Goal: Find specific page/section: Find specific page/section

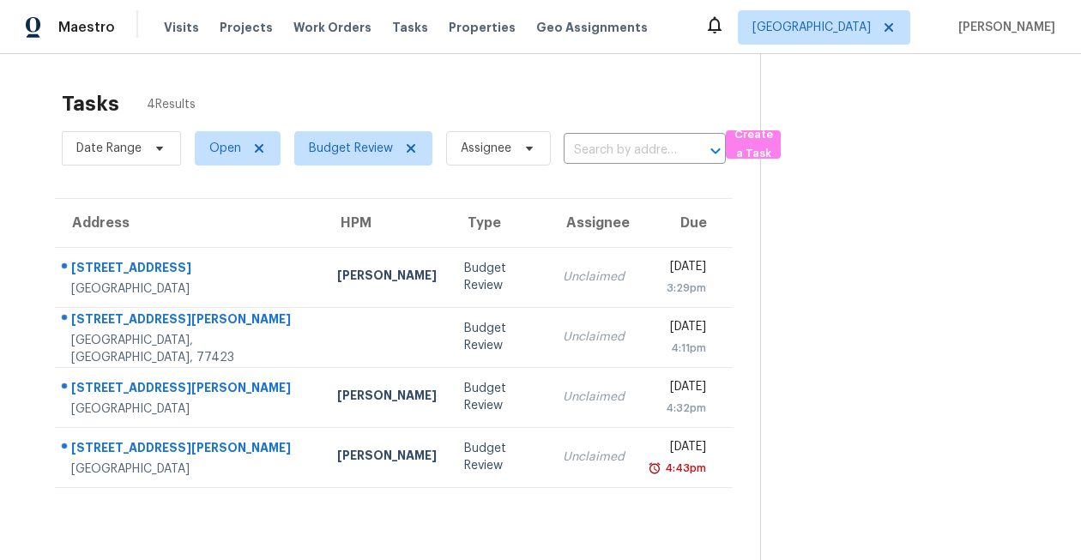
click at [725, 15] on icon at bounding box center [715, 25] width 21 height 21
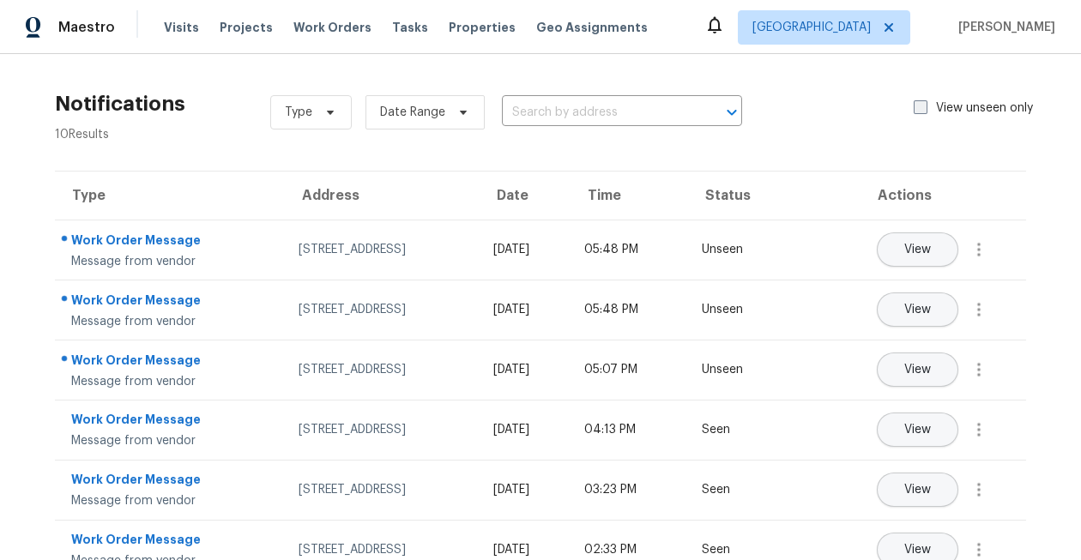
click at [922, 106] on span at bounding box center [921, 107] width 14 height 14
click at [922, 106] on input "View unseen only" at bounding box center [919, 105] width 11 height 11
checkbox input "true"
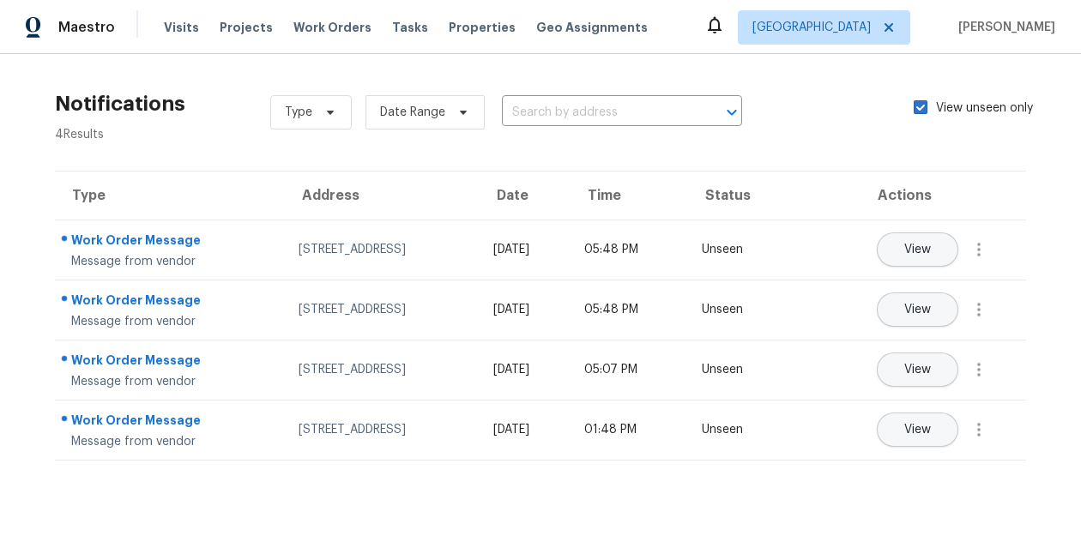
click at [464, 36] on div "Visits Projects Work Orders Tasks Properties Geo Assignments" at bounding box center [416, 27] width 505 height 34
click at [466, 27] on span "Properties" at bounding box center [482, 27] width 67 height 17
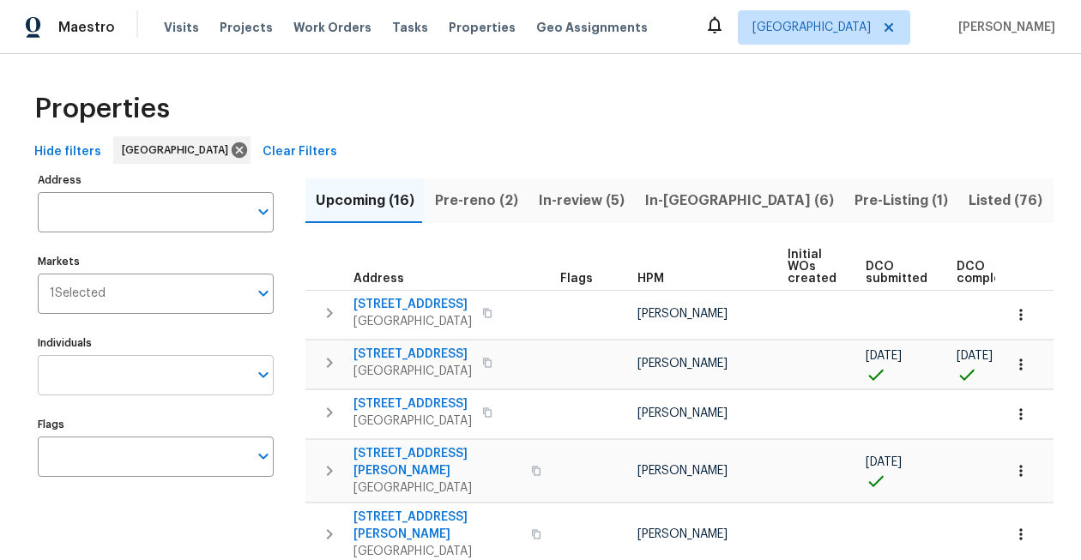
click at [106, 378] on input "Individuals" at bounding box center [143, 375] width 210 height 40
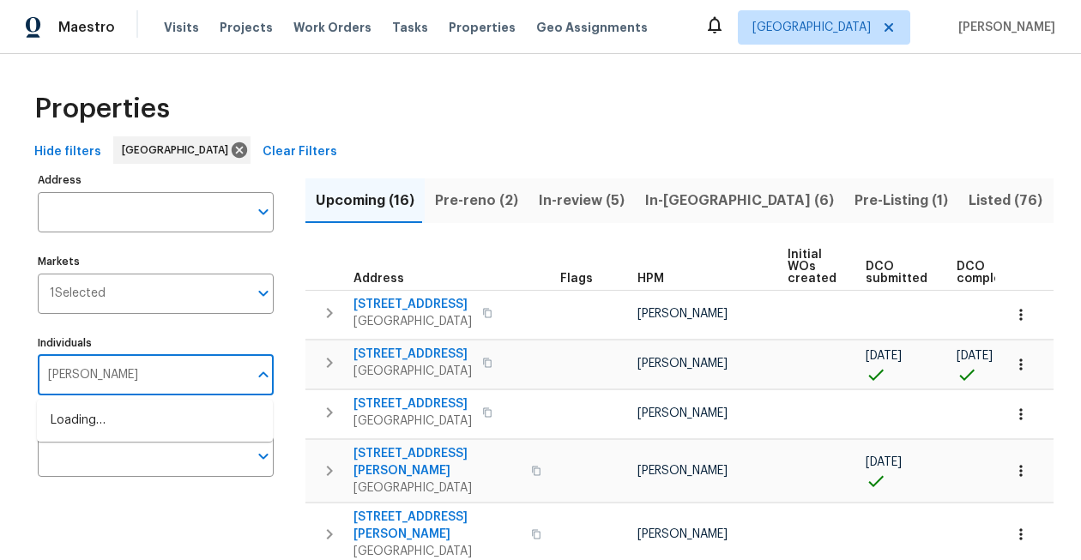
type input "stephen lacy"
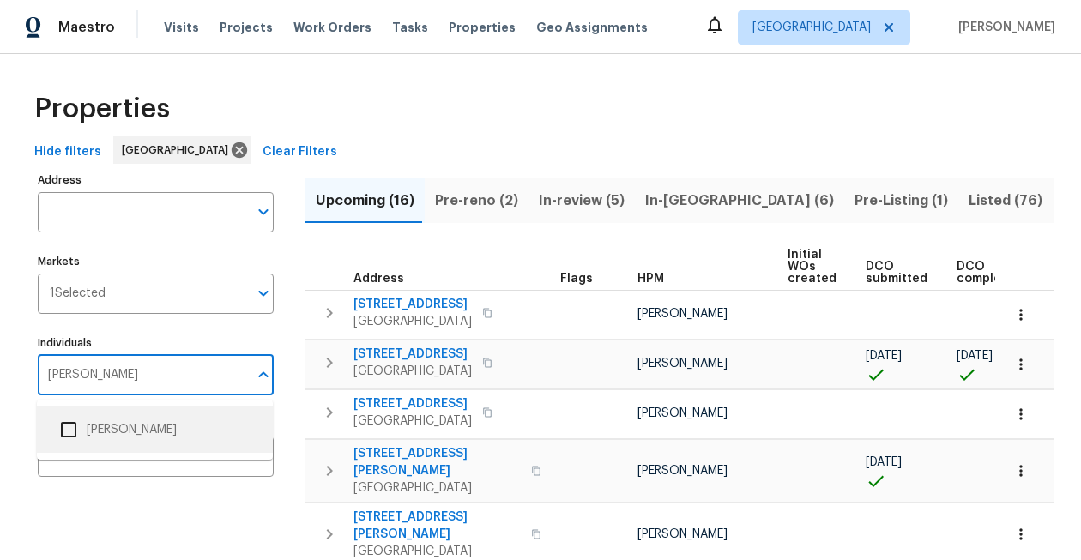
click at [62, 430] on input "checkbox" at bounding box center [69, 430] width 36 height 36
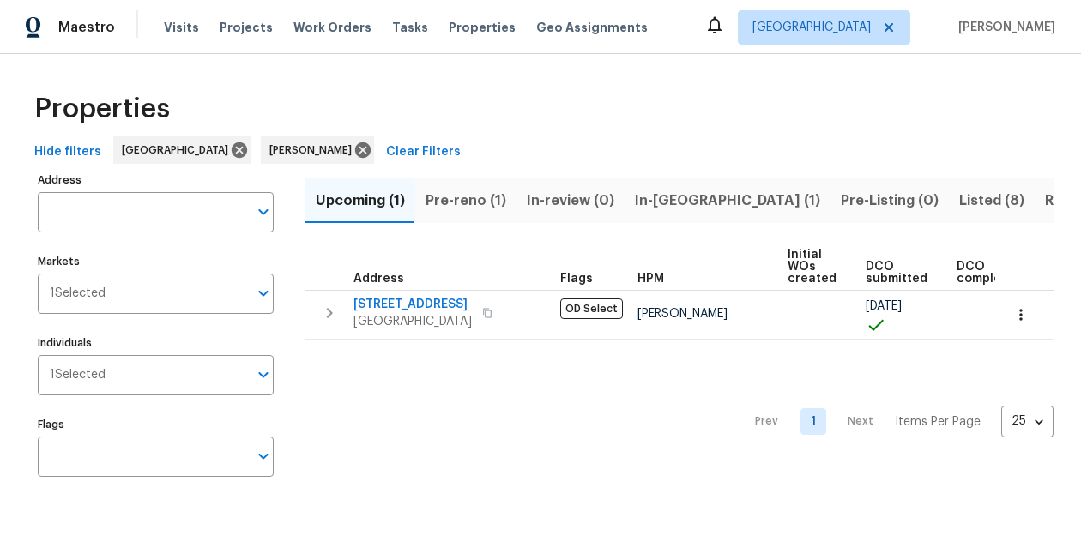
click at [445, 199] on span "Pre-reno (1)" at bounding box center [466, 201] width 81 height 24
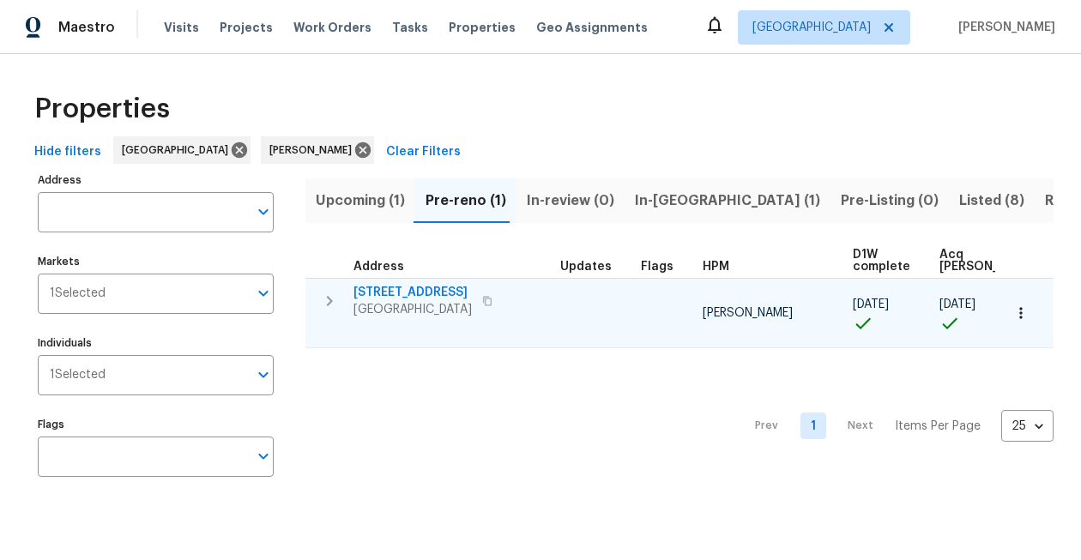
click at [392, 290] on span "21735 Sierra Long Dr" at bounding box center [413, 292] width 118 height 17
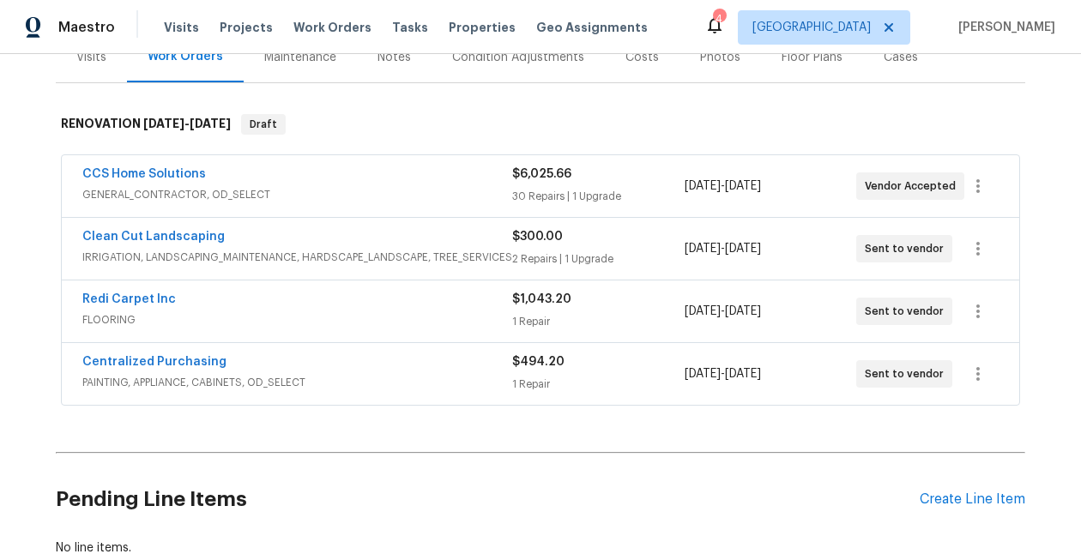
scroll to position [227, 0]
